Goal: Transaction & Acquisition: Purchase product/service

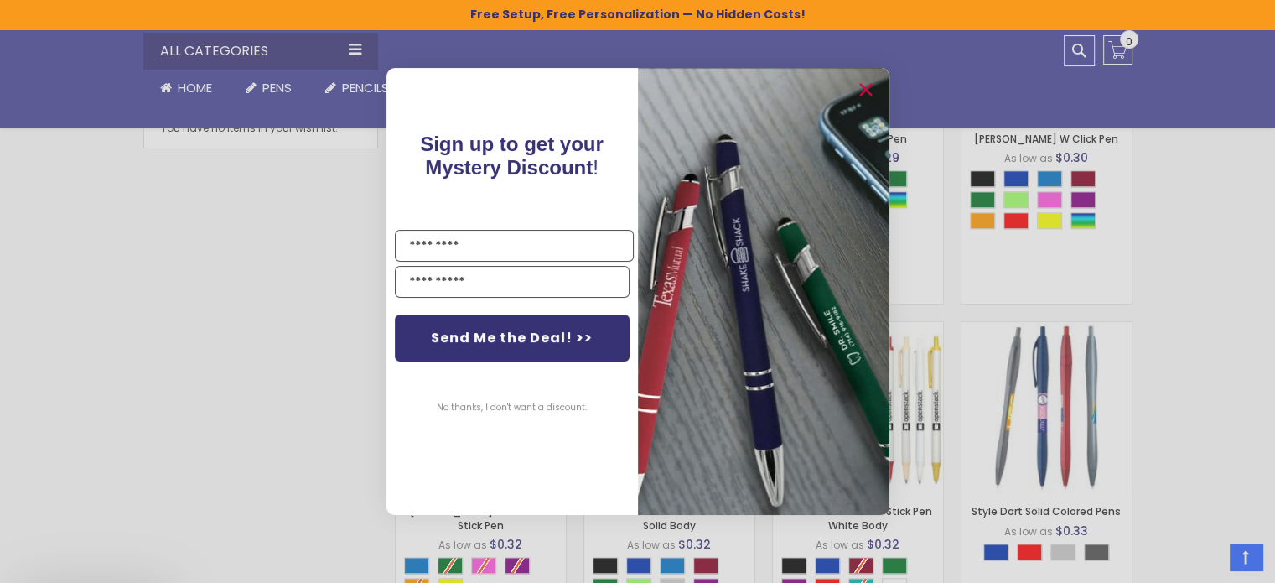
scroll to position [1063, 0]
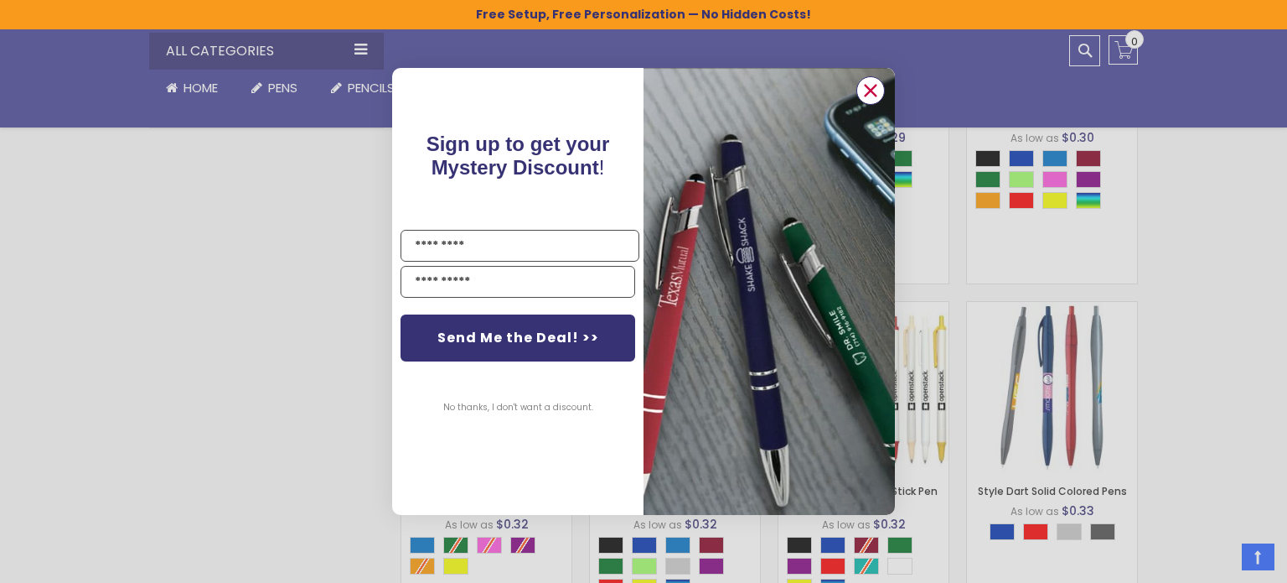
click at [868, 93] on icon "Close dialog" at bounding box center [871, 90] width 11 height 11
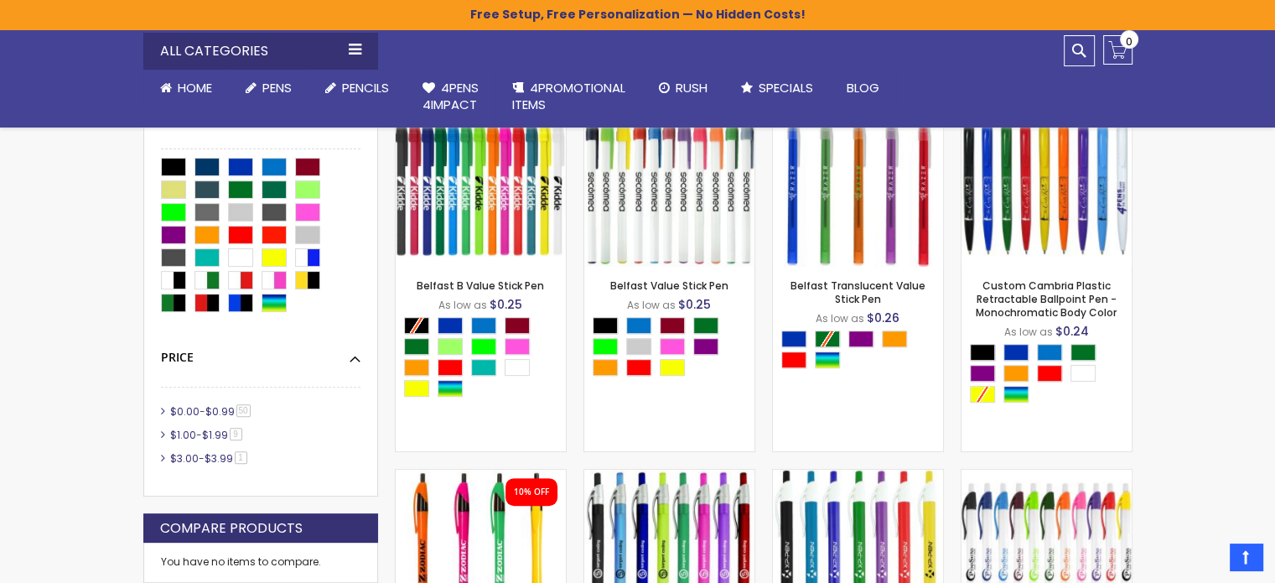
scroll to position [531, 0]
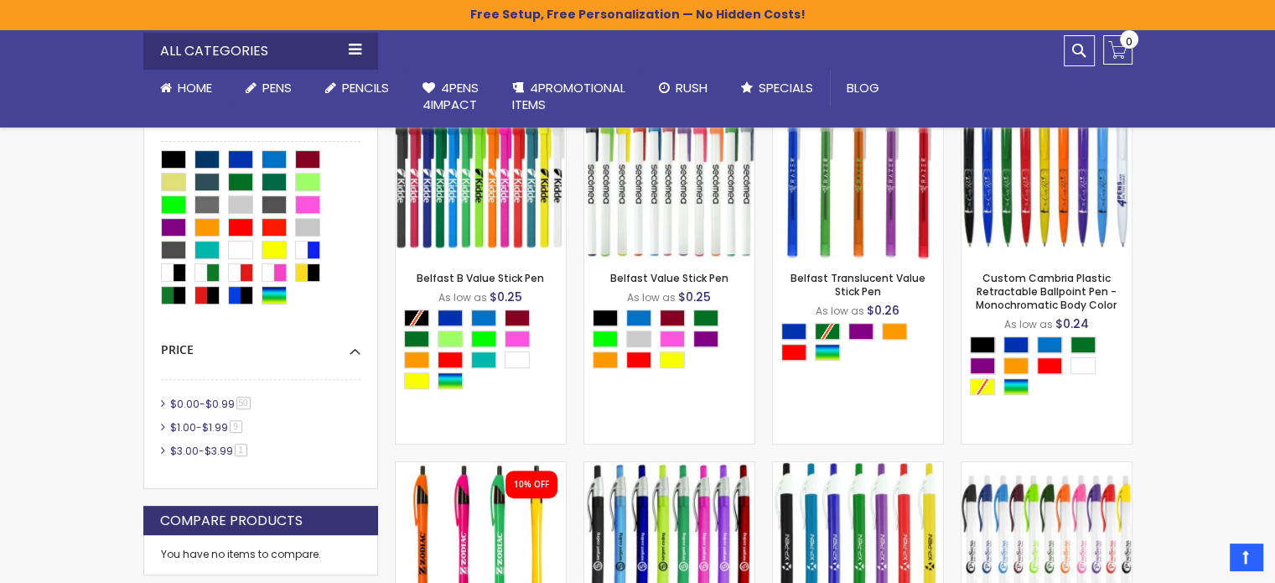
click at [251, 408] on span "50 item" at bounding box center [243, 402] width 14 height 13
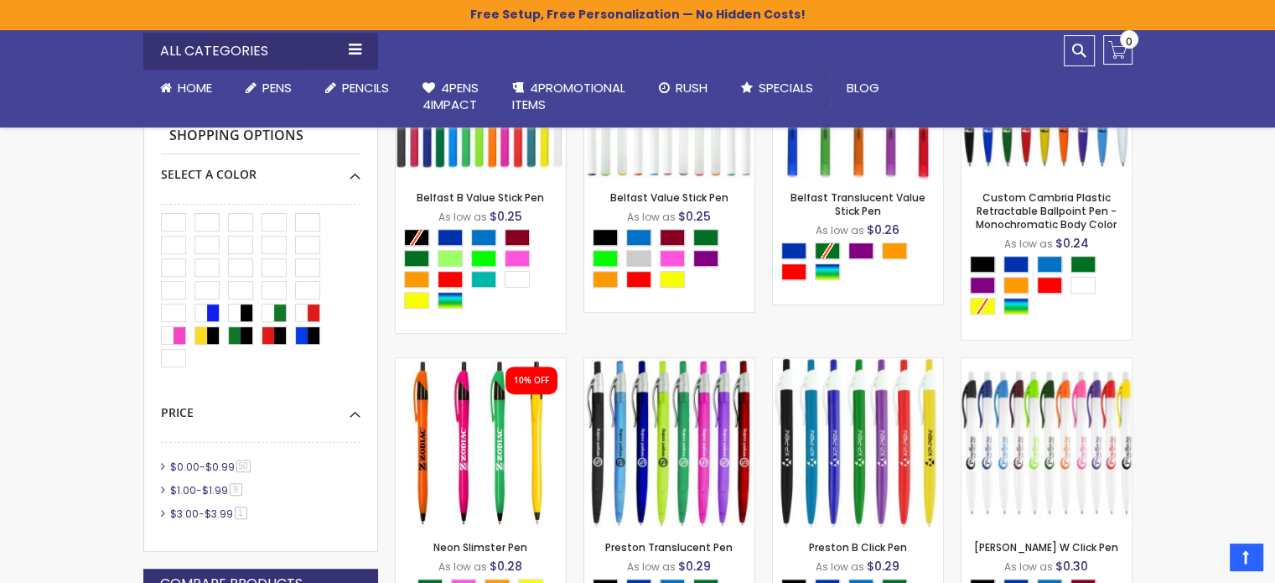
scroll to position [614, 0]
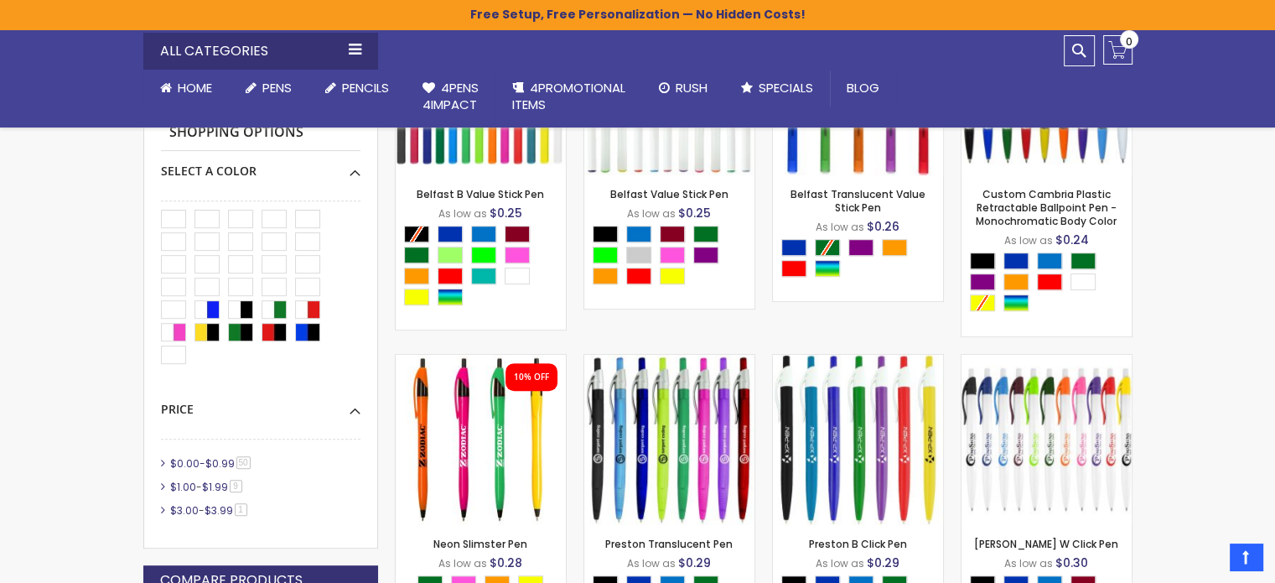
click at [173, 469] on span "$0.00" at bounding box center [184, 463] width 29 height 14
click at [251, 469] on span "50 item" at bounding box center [243, 462] width 14 height 13
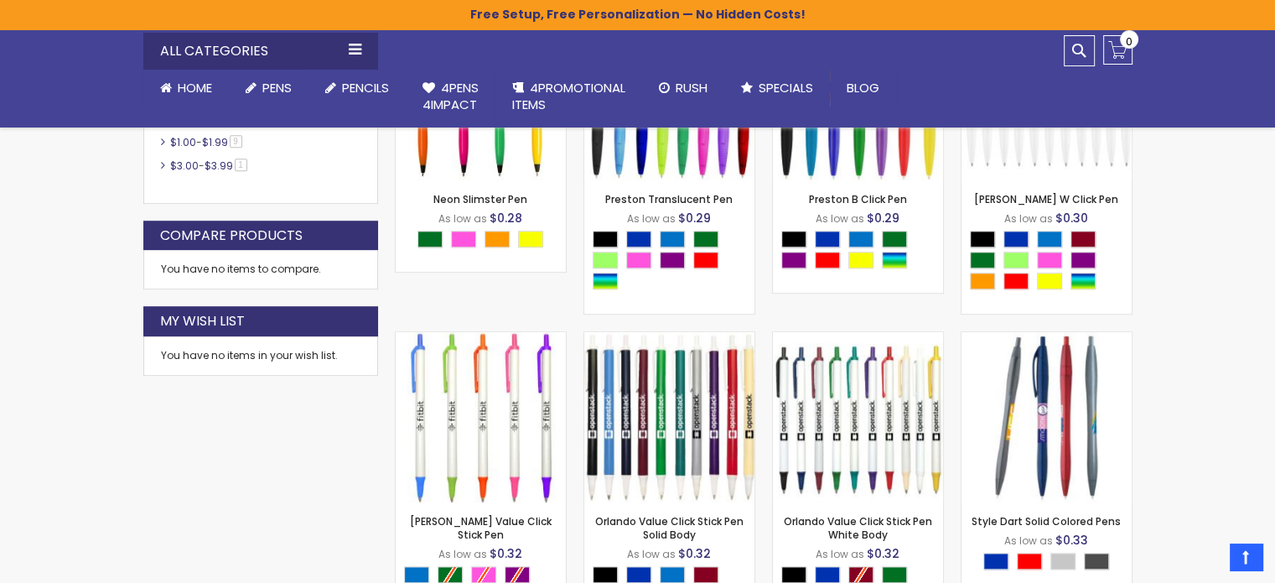
scroll to position [810, 0]
